Goal: Task Accomplishment & Management: Use online tool/utility

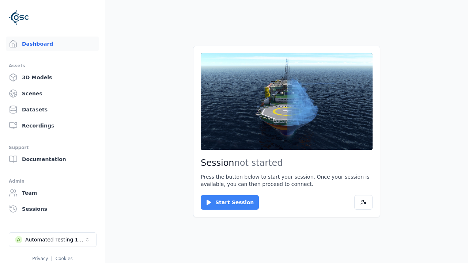
click at [225, 203] on button "Start Session" at bounding box center [230, 202] width 58 height 15
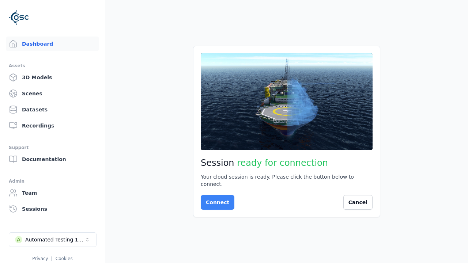
click at [215, 199] on button "Connect" at bounding box center [218, 202] width 34 height 15
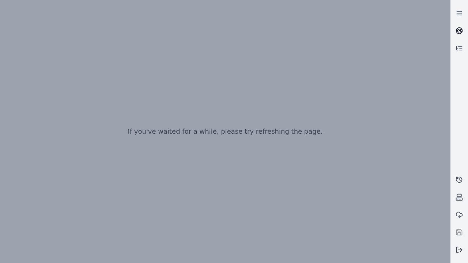
click at [459, 31] on icon at bounding box center [460, 29] width 4 height 3
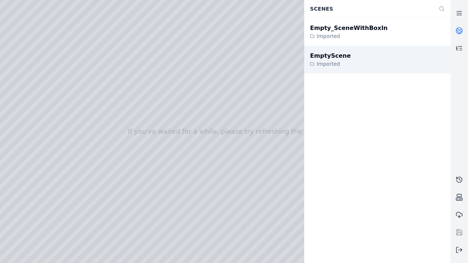
click at [326, 56] on div "EmptyScene" at bounding box center [330, 56] width 41 height 9
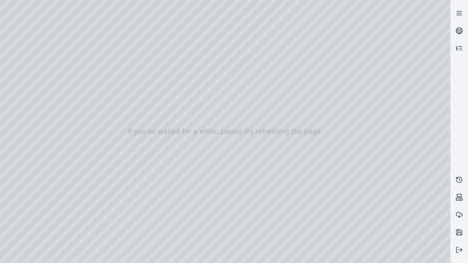
click at [2, 2] on div at bounding box center [225, 131] width 450 height 263
click at [2, 47] on div at bounding box center [225, 131] width 450 height 263
click at [0, 0] on div at bounding box center [225, 131] width 450 height 263
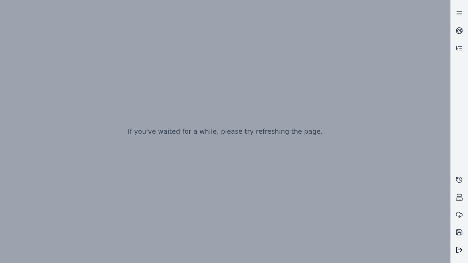
click at [459, 250] on line at bounding box center [460, 250] width 4 height 0
